Goal: Transaction & Acquisition: Purchase product/service

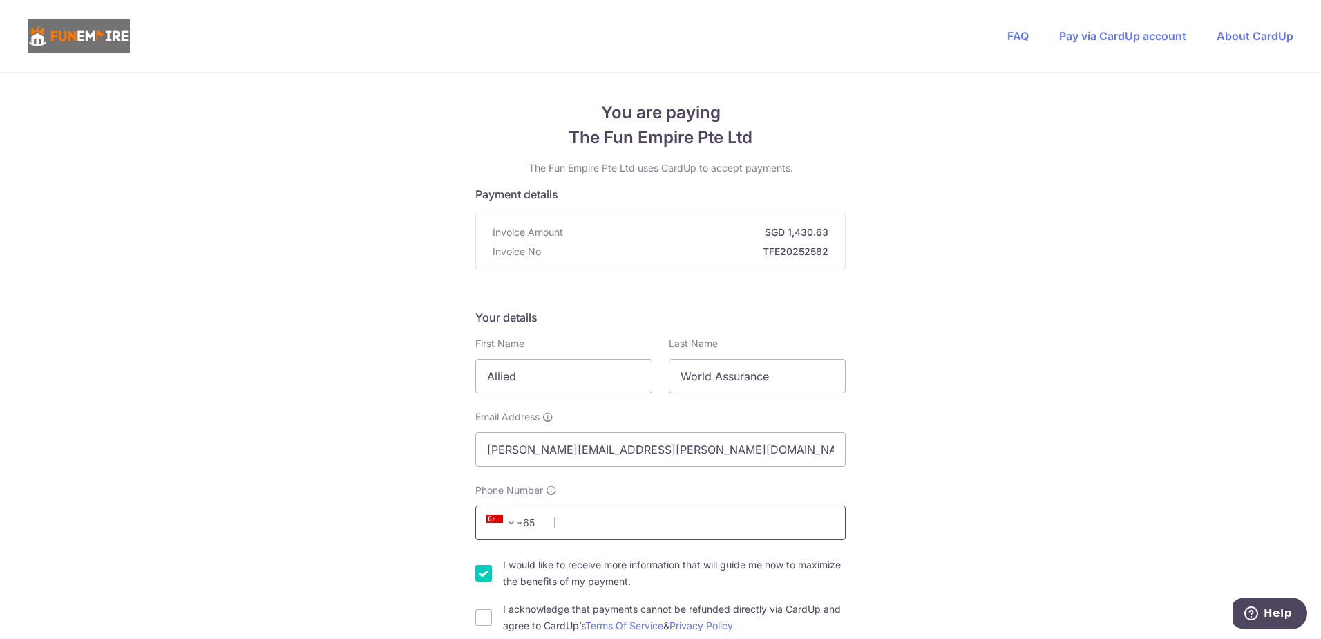
click at [581, 524] on input "Phone Number" at bounding box center [660, 522] width 370 height 35
click at [603, 519] on input "Phone Number" at bounding box center [660, 522] width 370 height 35
paste input "96351667"
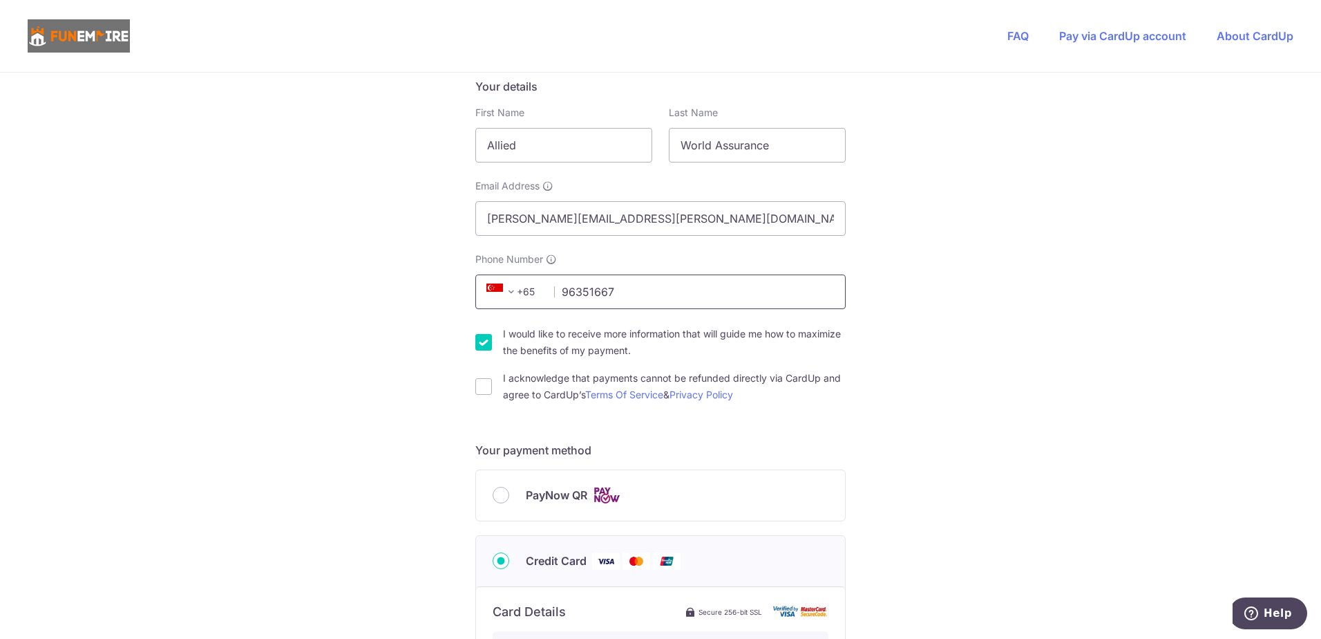
scroll to position [276, 0]
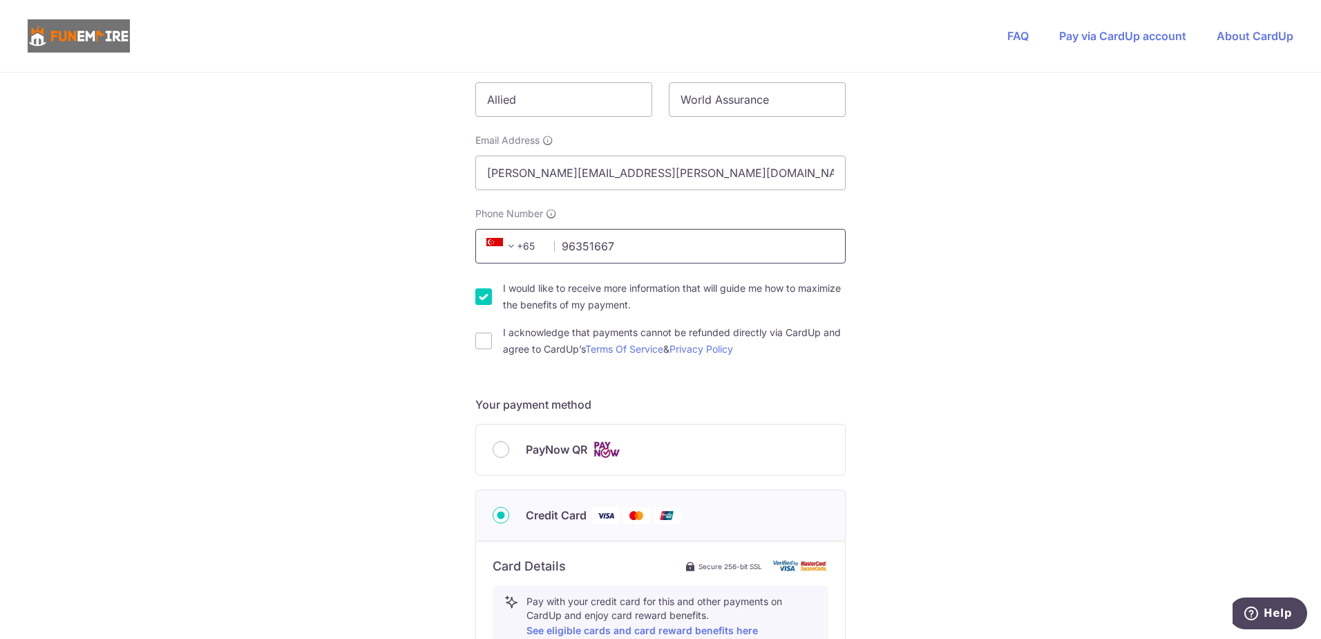
type input "96351667"
click at [479, 302] on input "I would like to receive more information that will guide me how to maximize the…" at bounding box center [483, 296] width 17 height 17
checkbox input "false"
click at [481, 345] on input "I acknowledge that payments cannot be refunded directly via CardUp and agree to…" at bounding box center [483, 340] width 17 height 17
click at [477, 341] on input "I acknowledge that payments cannot be refunded directly via CardUp and agree to…" at bounding box center [483, 340] width 17 height 17
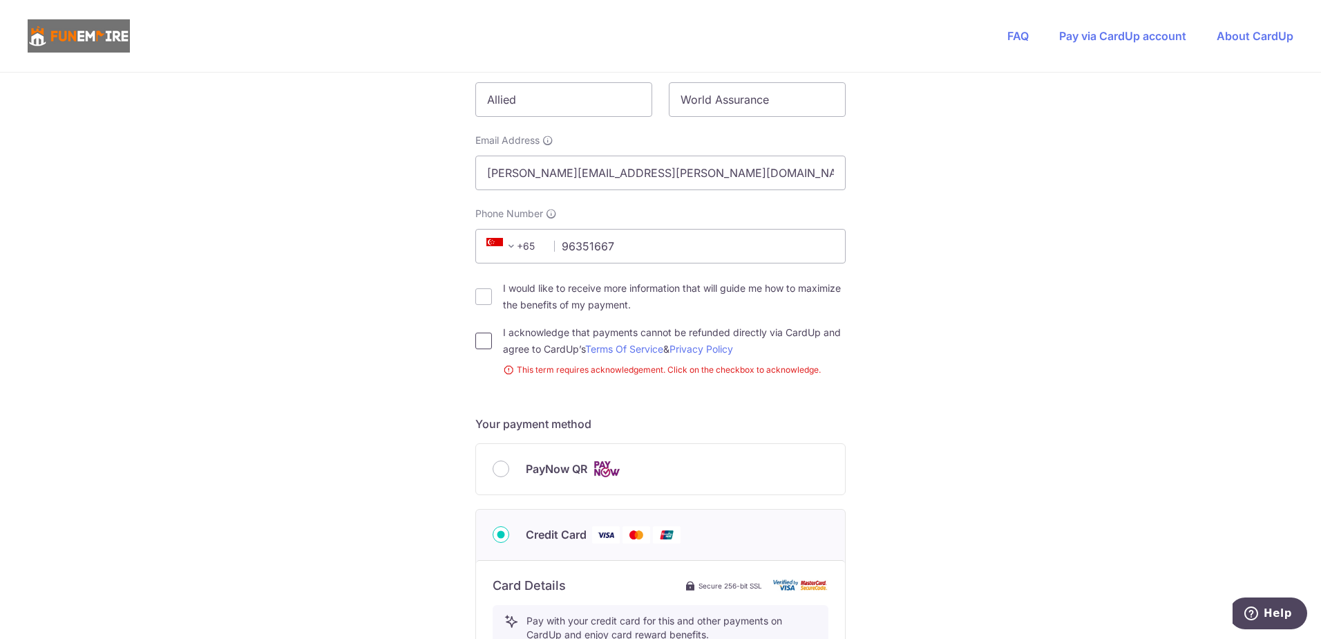
click at [482, 342] on input "I acknowledge that payments cannot be refunded directly via CardUp and agree to…" at bounding box center [483, 340] width 17 height 17
checkbox input "true"
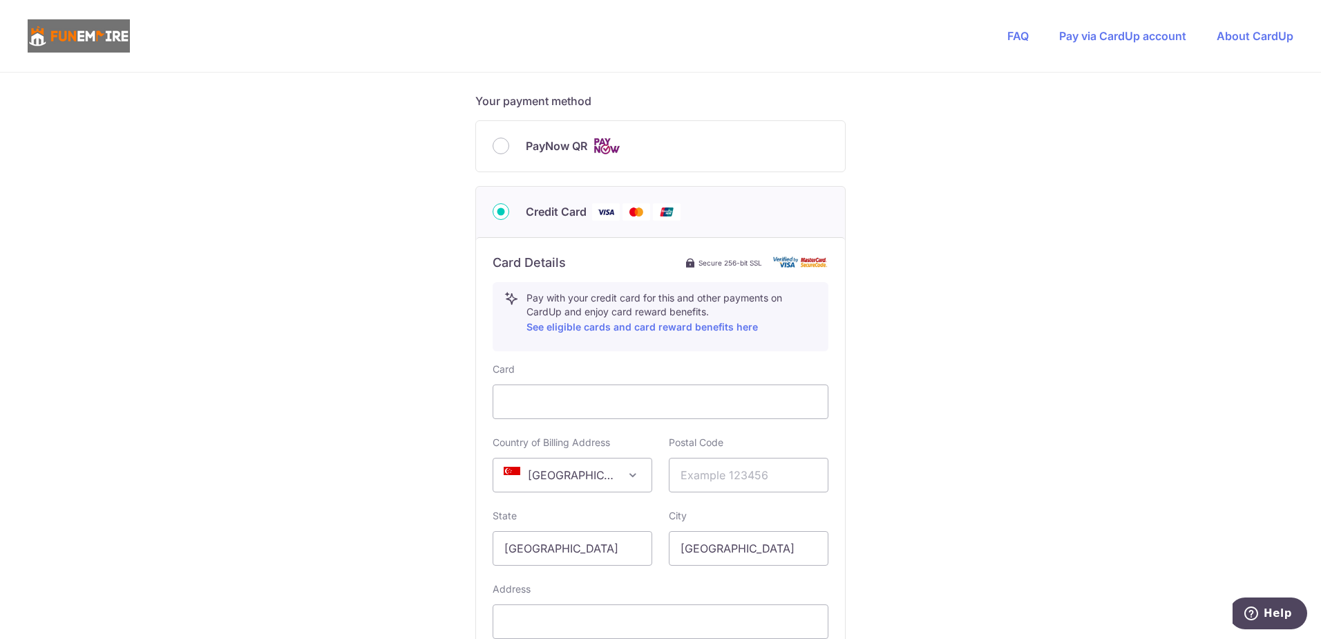
scroll to position [622, 0]
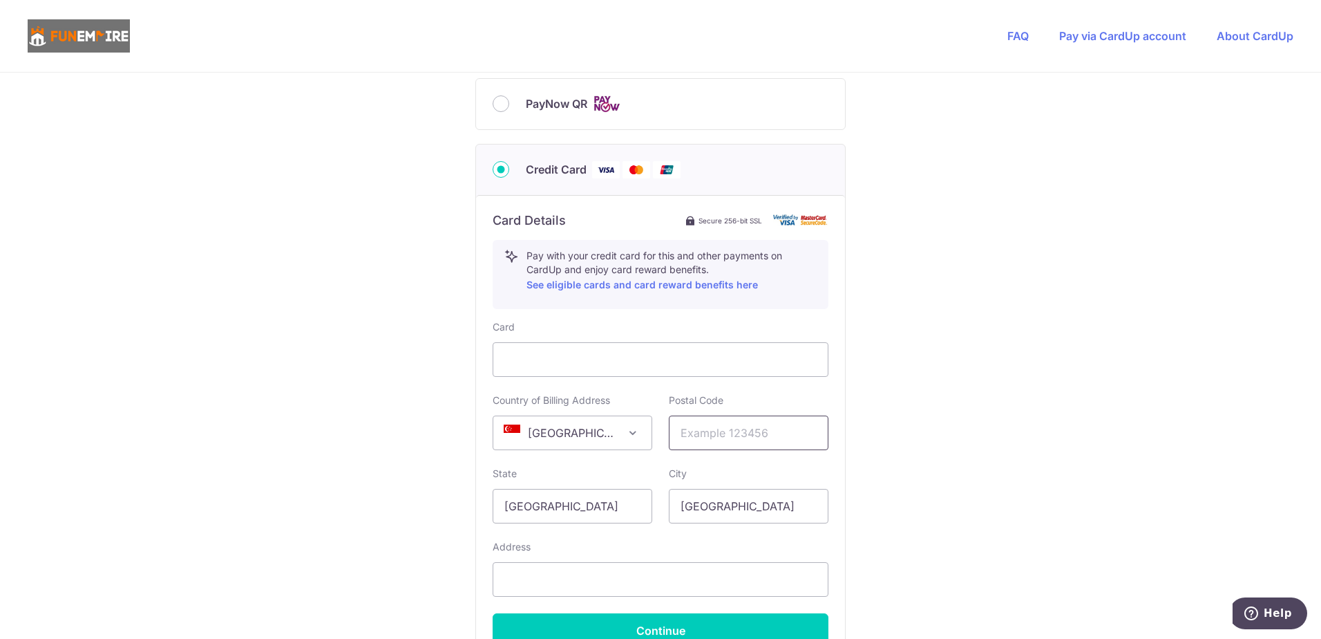
click at [735, 439] on input "text" at bounding box center [749, 432] width 160 height 35
paste input "018916"
type input "018916"
click at [516, 518] on input "[GEOGRAPHIC_DATA]" at bounding box center [573, 506] width 160 height 35
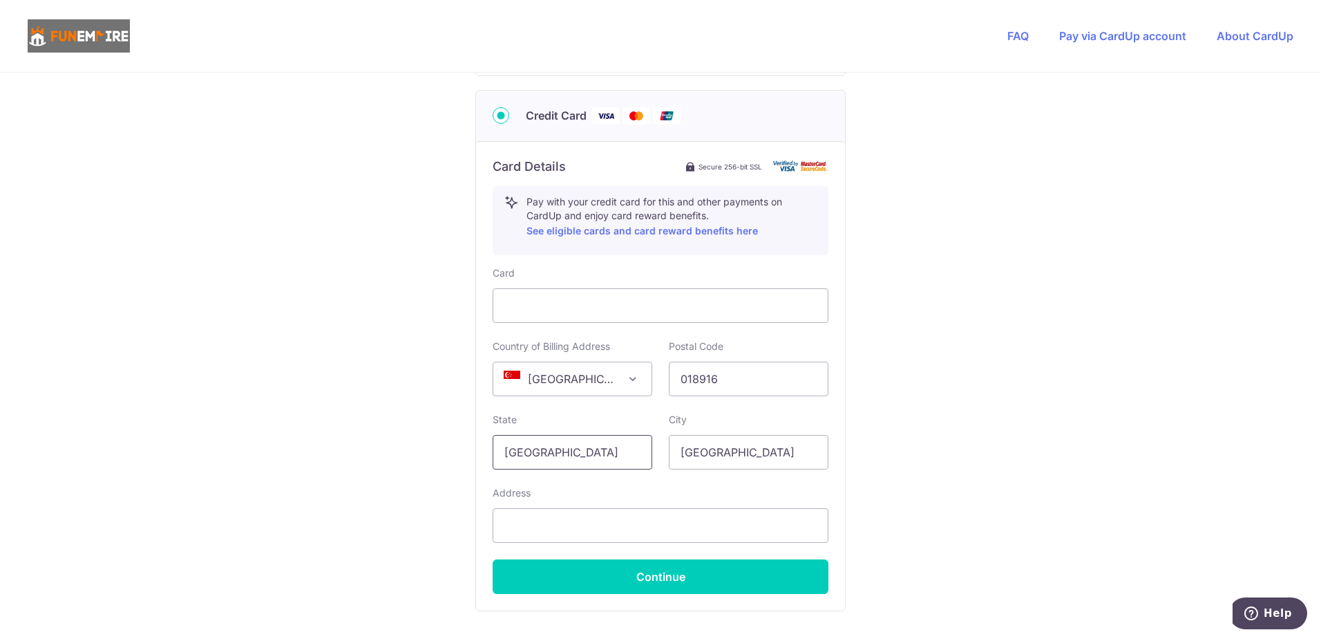
scroll to position [760, 0]
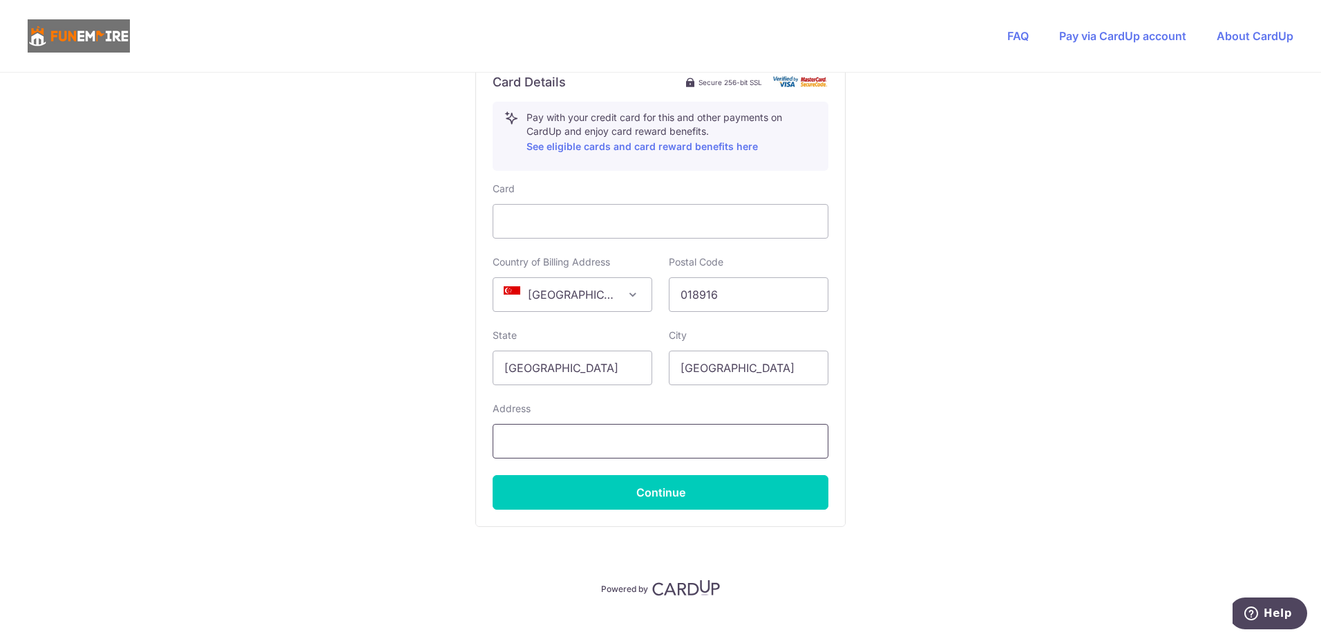
click at [605, 451] on input "text" at bounding box center [661, 441] width 336 height 35
paste input "[STREET_ADDRESS] Towers"
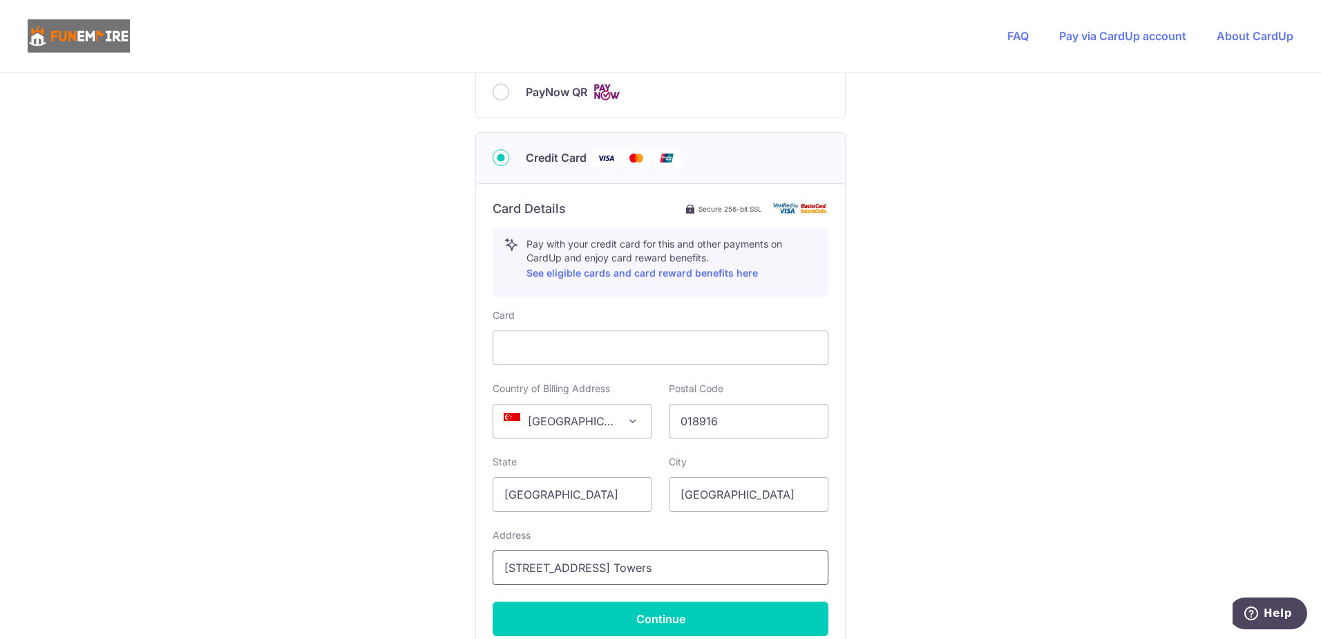
scroll to position [782, 0]
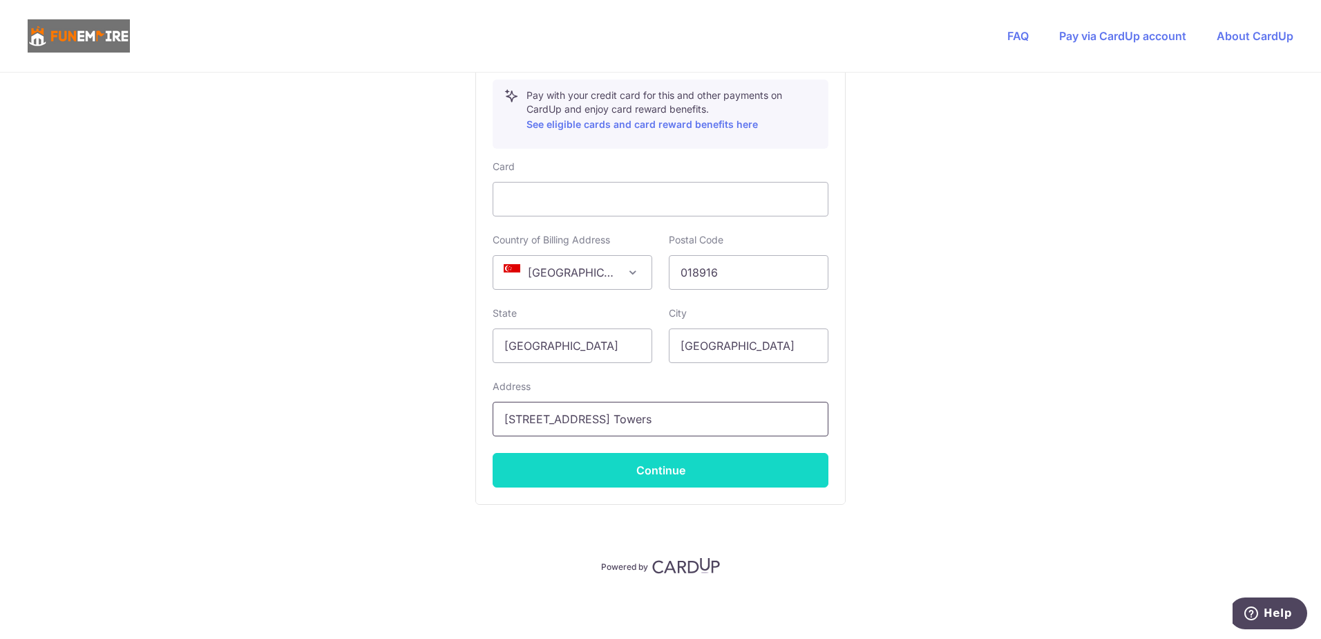
type input "[STREET_ADDRESS] Towers"
click at [621, 482] on button "Continue" at bounding box center [661, 470] width 336 height 35
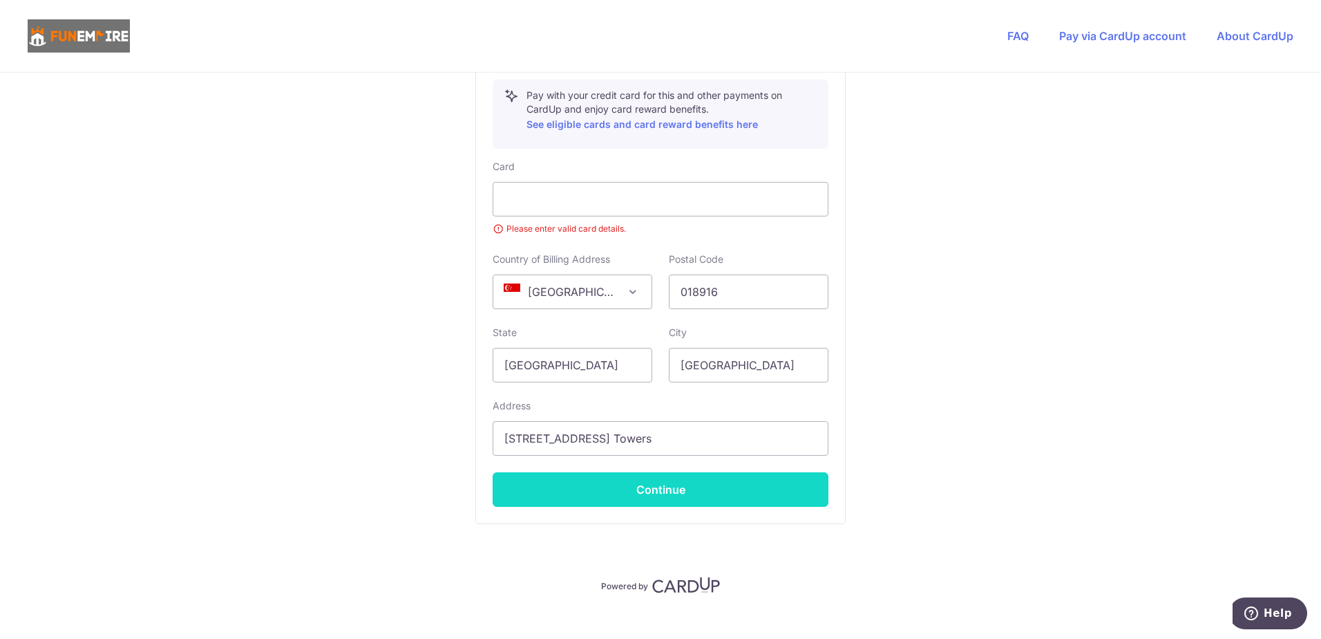
scroll to position [0, 0]
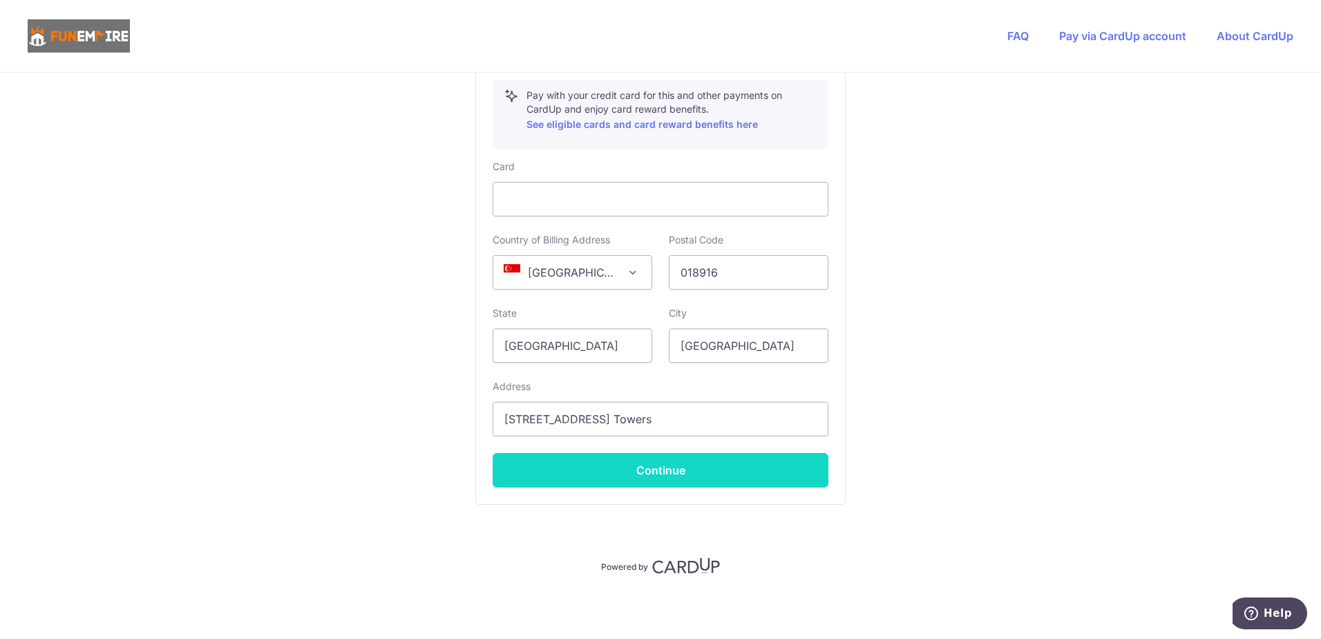
click at [727, 471] on button "Continue" at bounding box center [661, 470] width 336 height 35
type input "**** 5487"
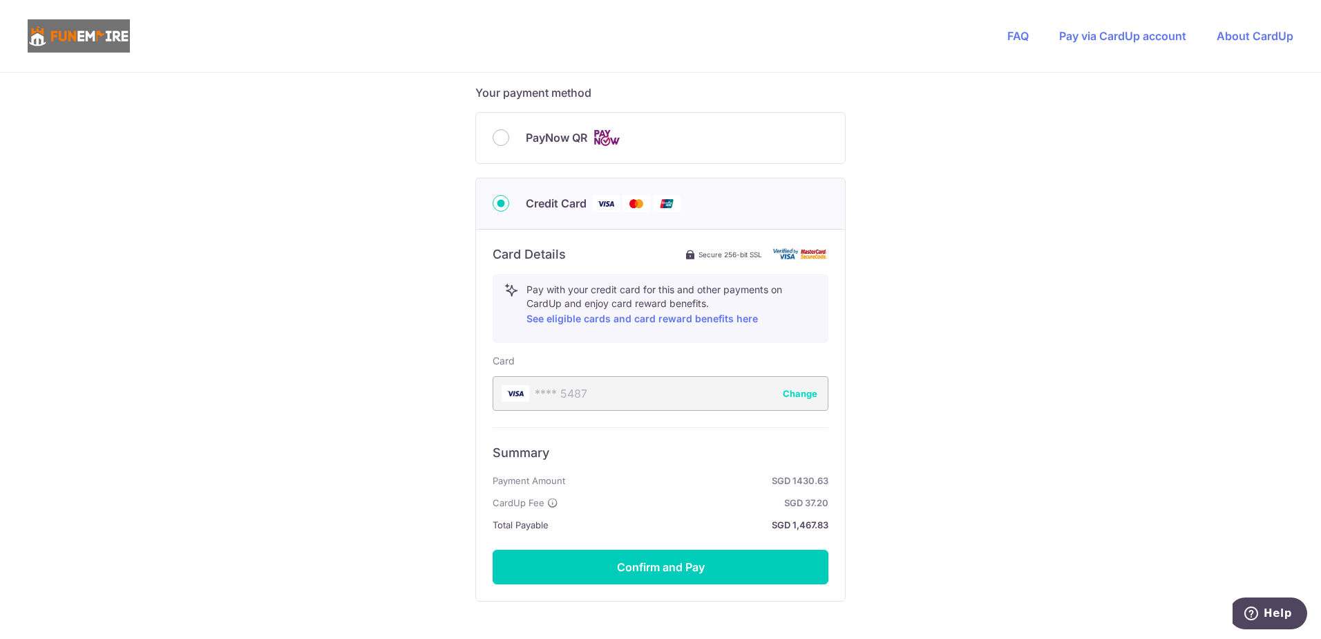
scroll to position [685, 0]
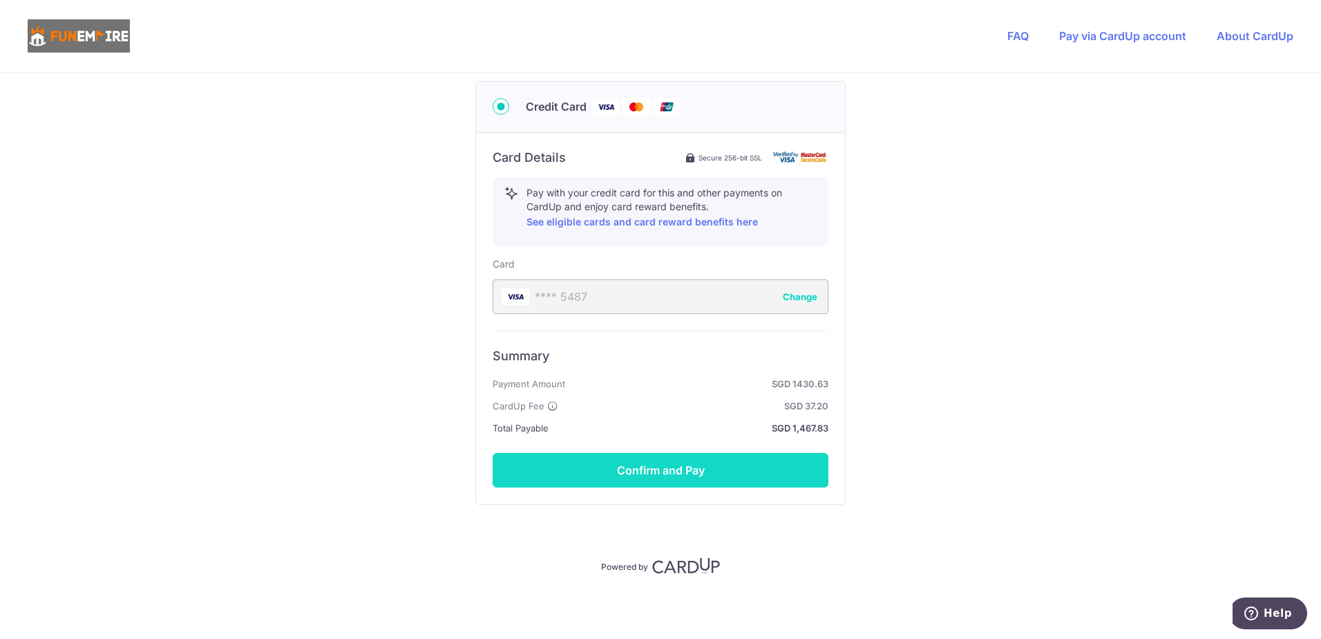
click at [725, 473] on button "Confirm and Pay" at bounding box center [661, 470] width 336 height 35
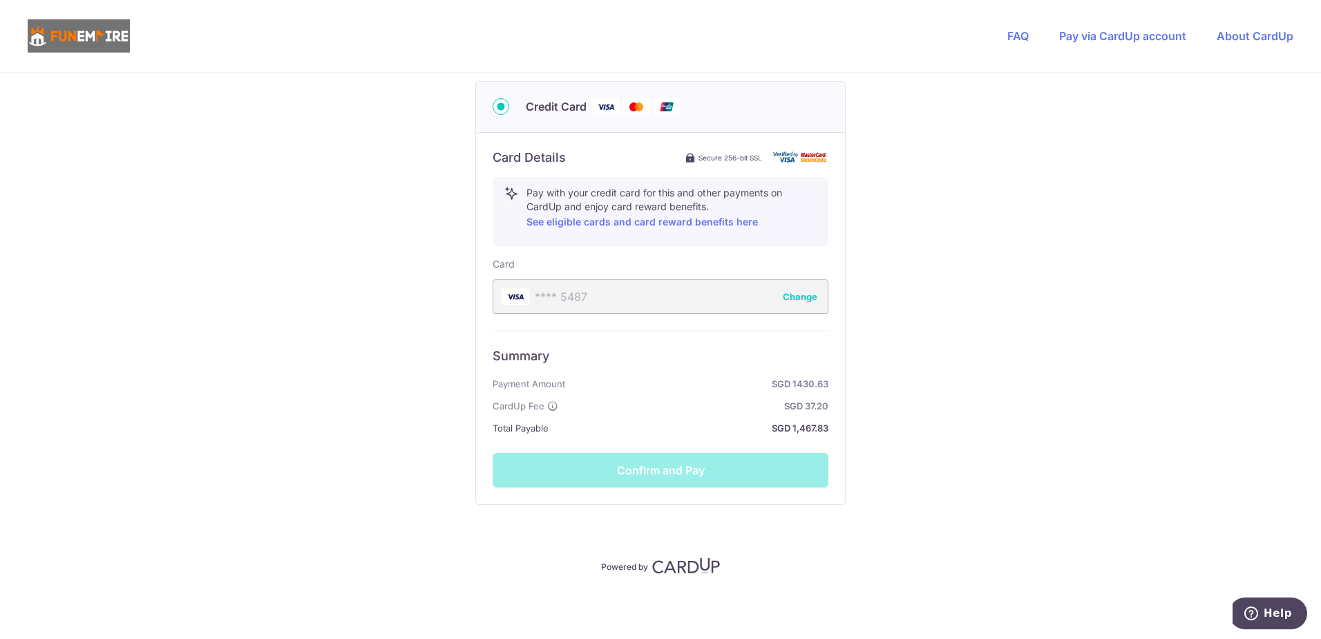
click at [605, 466] on div "Summary Payment Amount SGD 1430.63 CardUp Fee SGD 37.20 Total Payable SGD 1,467…" at bounding box center [661, 408] width 336 height 157
